Goal: Navigation & Orientation: Go to known website

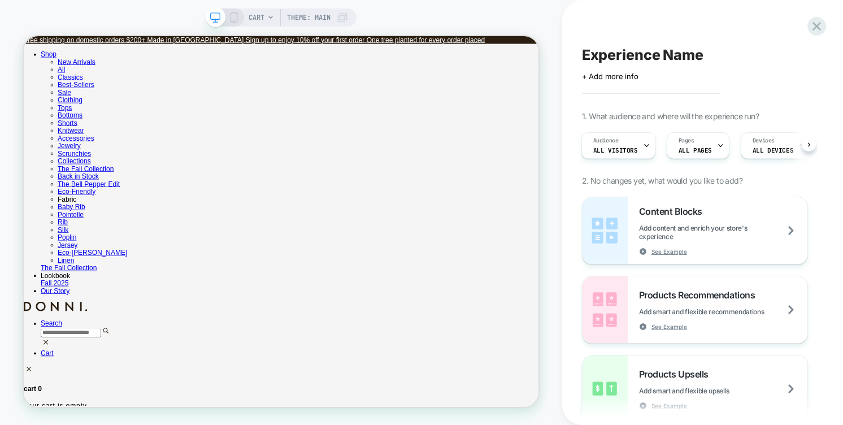
scroll to position [0, 1372]
